Goal: Find specific page/section: Find specific page/section

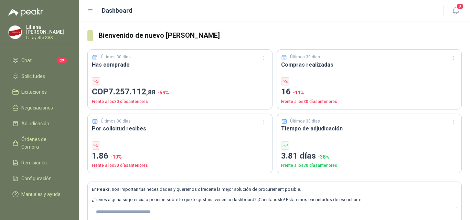
scroll to position [22, 0]
click at [34, 175] on span "Configuración" at bounding box center [36, 179] width 30 height 8
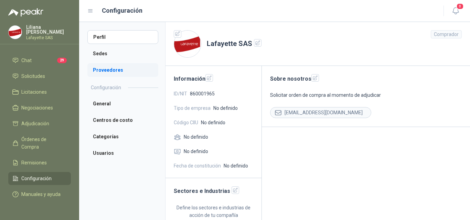
click at [100, 71] on li "Proveedores" at bounding box center [122, 70] width 71 height 14
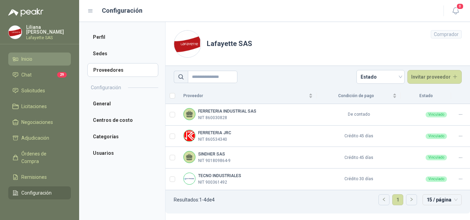
click at [26, 61] on span "Inicio" at bounding box center [26, 59] width 11 height 8
